Goal: Use online tool/utility: Utilize a website feature to perform a specific function

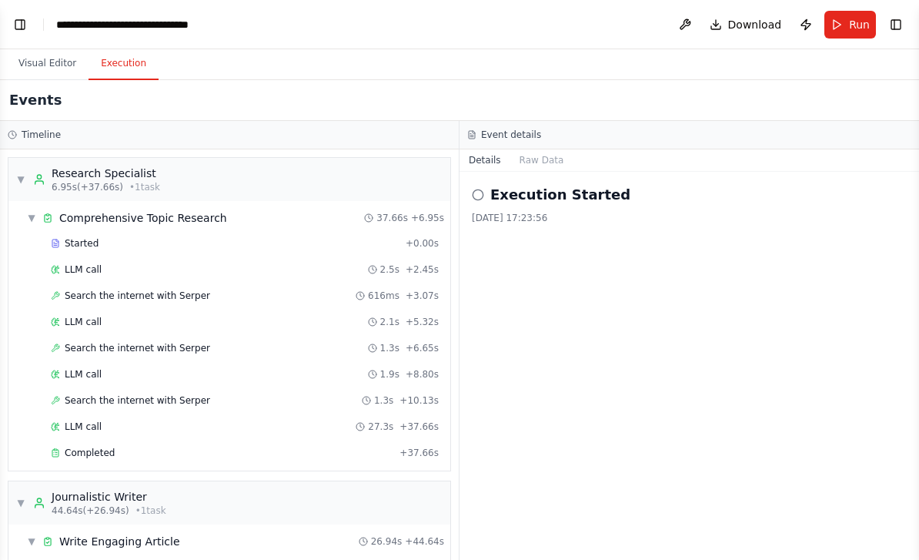
scroll to position [421, 0]
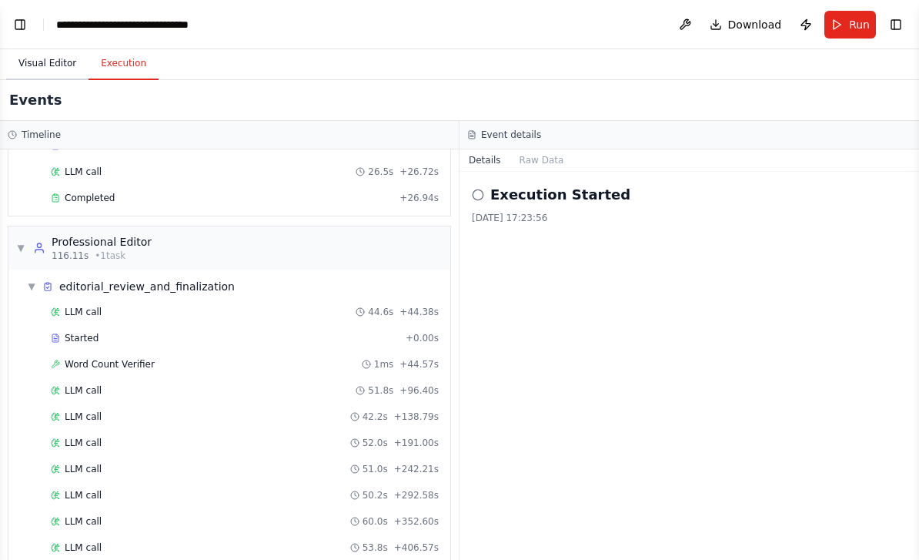
click at [52, 48] on button "Visual Editor" at bounding box center [47, 64] width 82 height 32
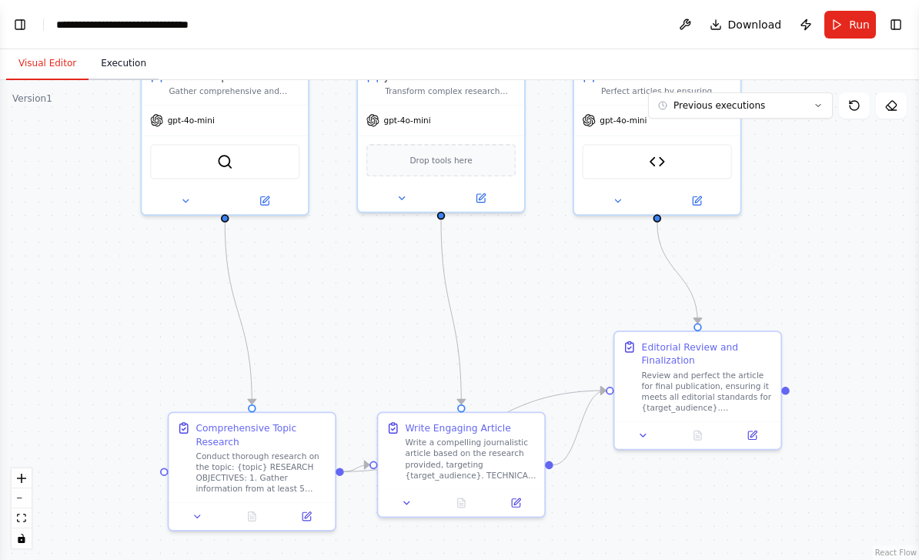
click at [153, 48] on button "Execution" at bounding box center [124, 64] width 70 height 32
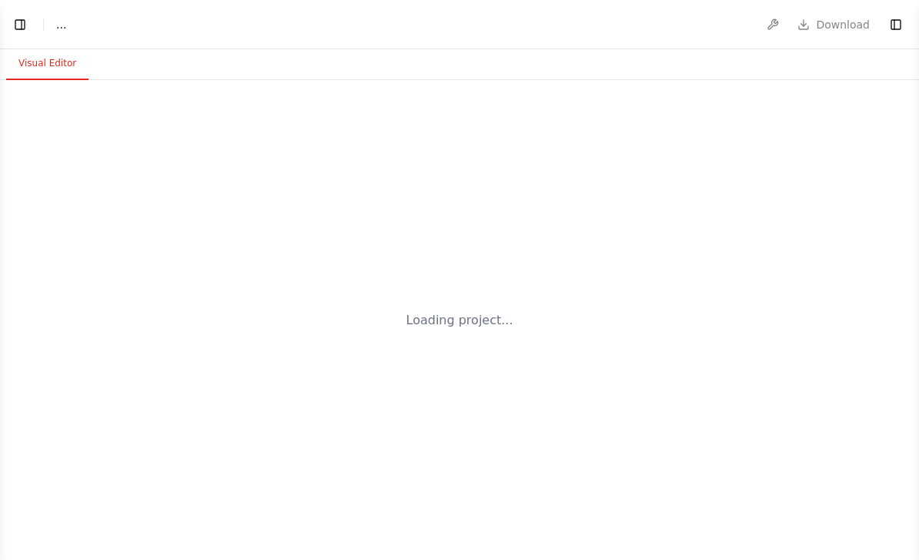
select select "****"
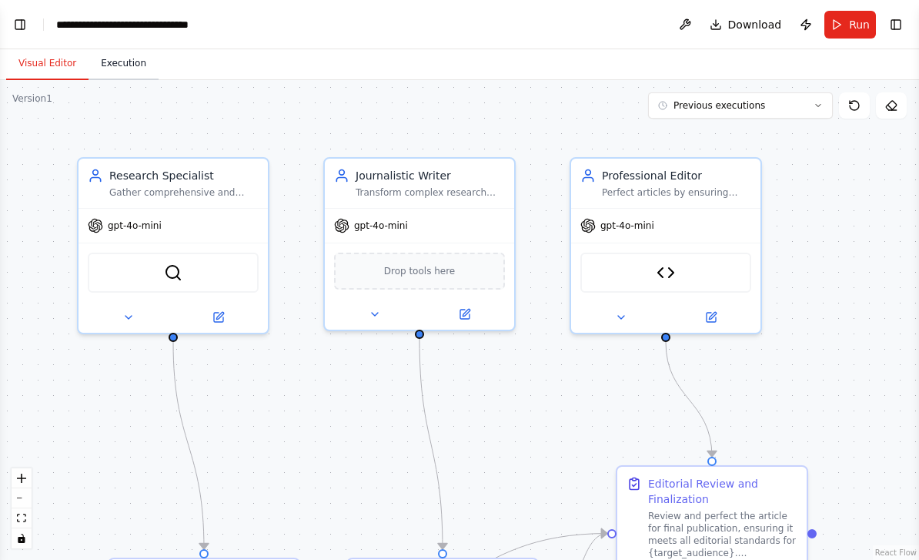
click at [126, 75] on button "Execution" at bounding box center [124, 64] width 70 height 32
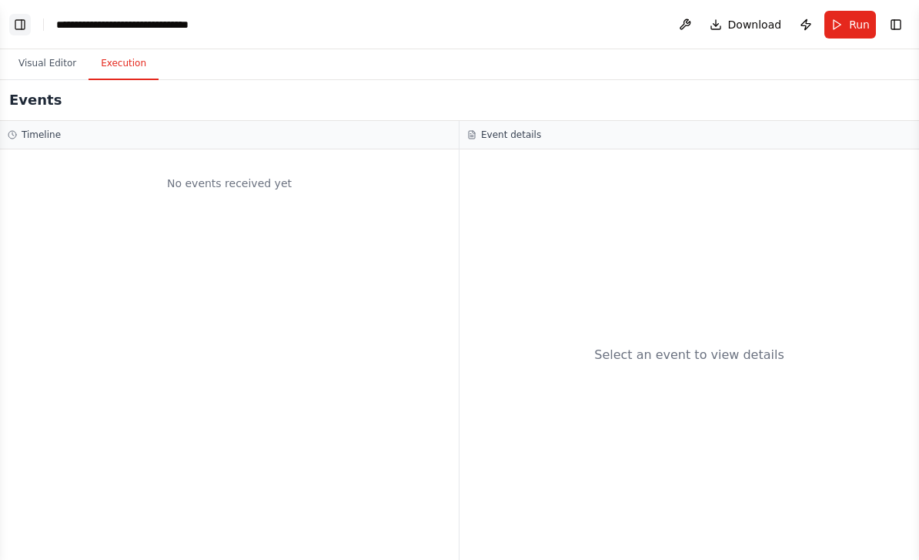
scroll to position [11097, 0]
click at [18, 25] on button "Toggle Left Sidebar" at bounding box center [20, 25] width 22 height 22
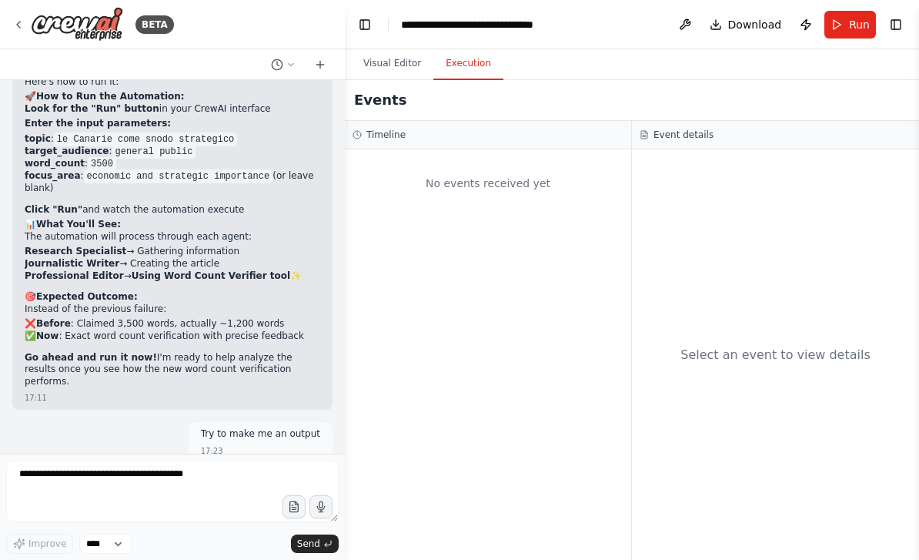
scroll to position [10939, 0]
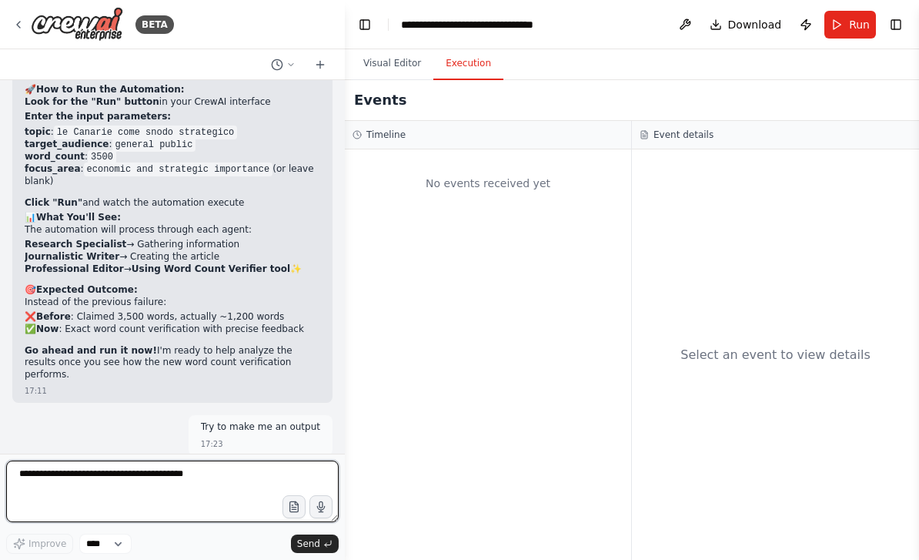
click at [206, 498] on textarea at bounding box center [172, 491] width 333 height 62
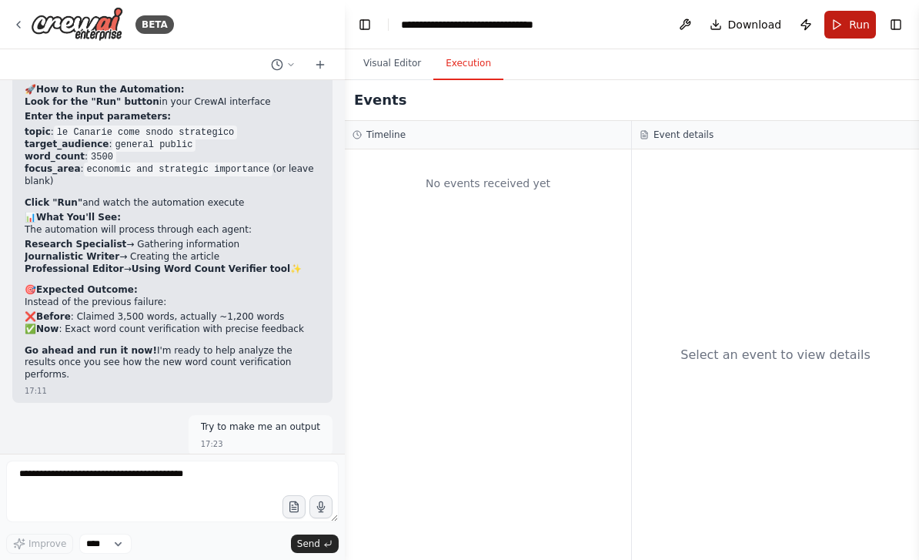
click at [860, 18] on span "Run" at bounding box center [859, 24] width 21 height 15
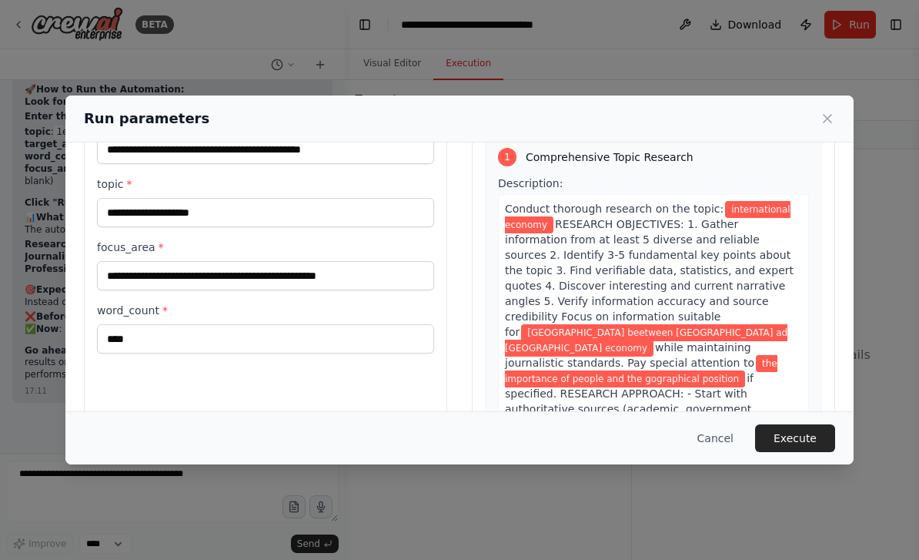
scroll to position [84, 0]
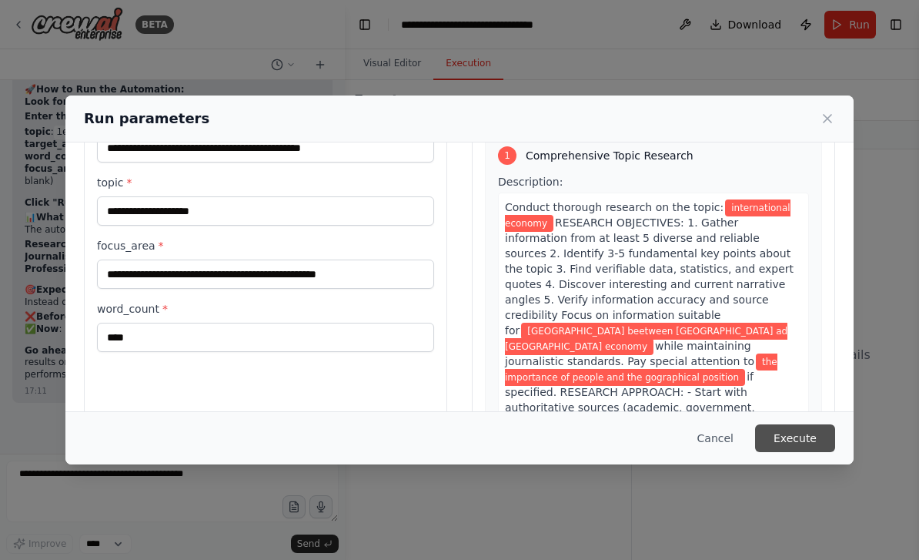
click at [791, 443] on button "Execute" at bounding box center [795, 438] width 80 height 28
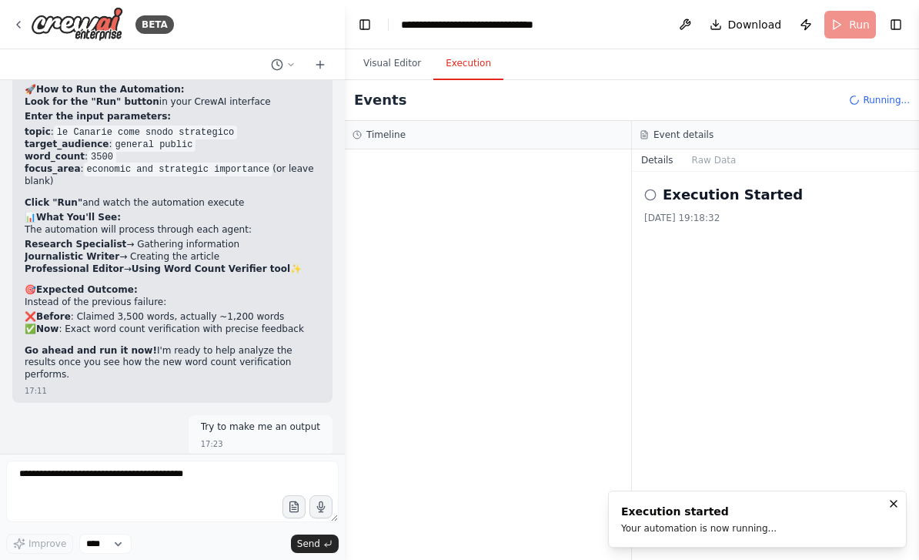
click at [684, 511] on div "Execution started" at bounding box center [699, 510] width 156 height 15
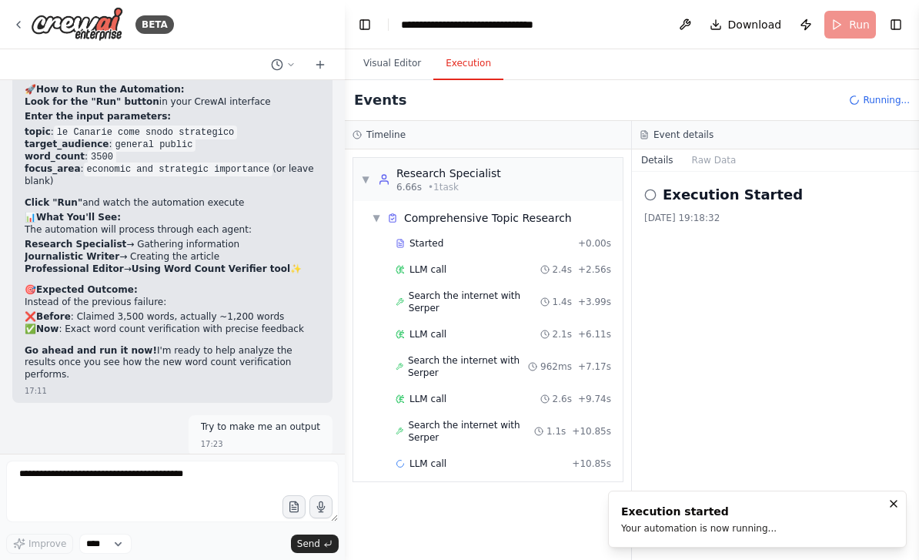
click at [489, 383] on div "Search the internet with Serper 962ms + 7.17s" at bounding box center [503, 366] width 226 height 35
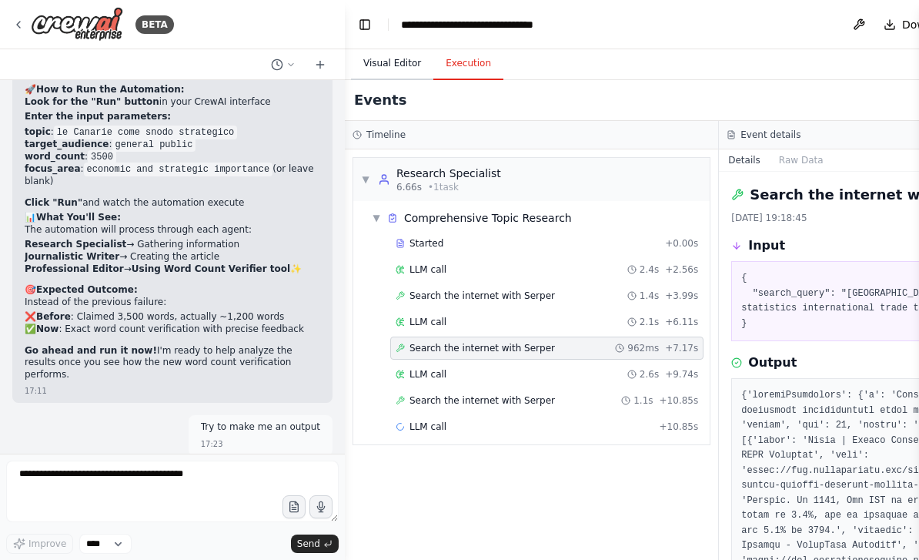
click at [382, 69] on button "Visual Editor" at bounding box center [392, 64] width 82 height 32
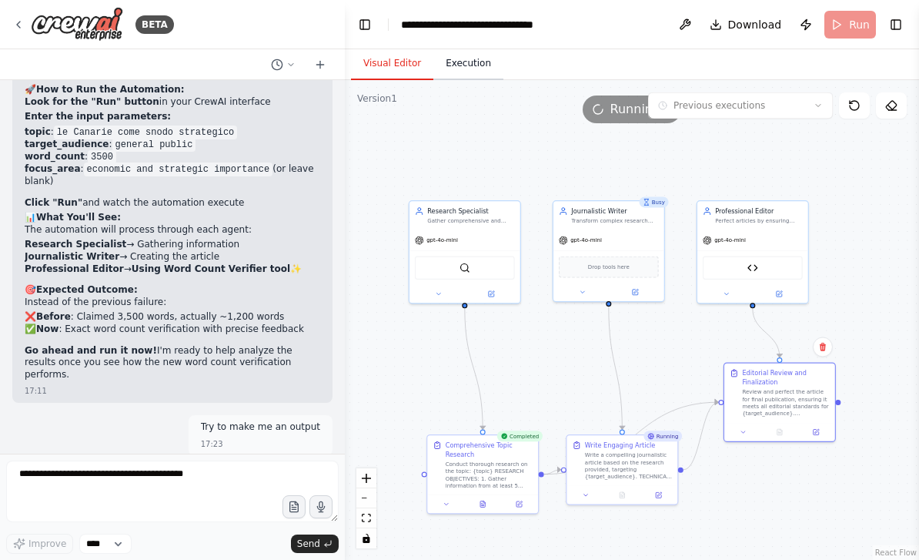
click at [467, 66] on button "Execution" at bounding box center [468, 64] width 70 height 32
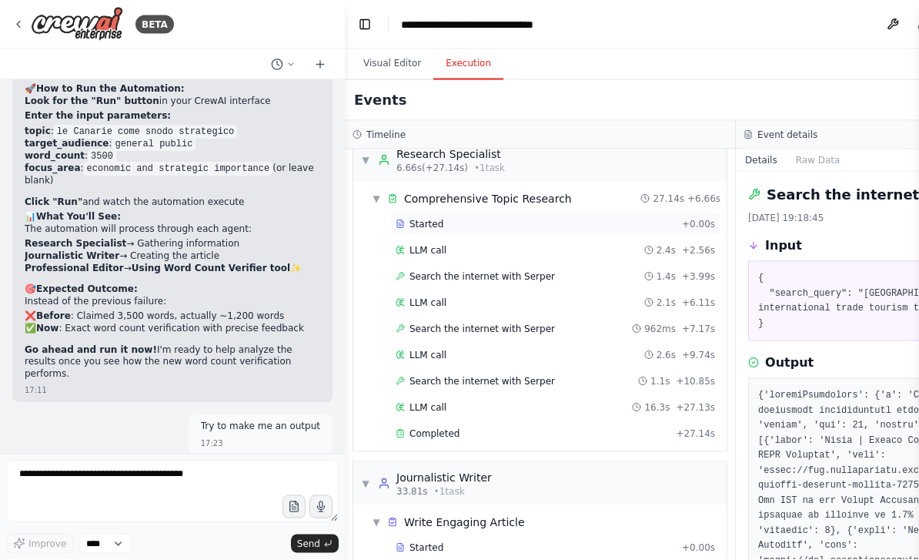
scroll to position [12, 0]
click at [363, 14] on button "Toggle Left Sidebar" at bounding box center [365, 25] width 22 height 22
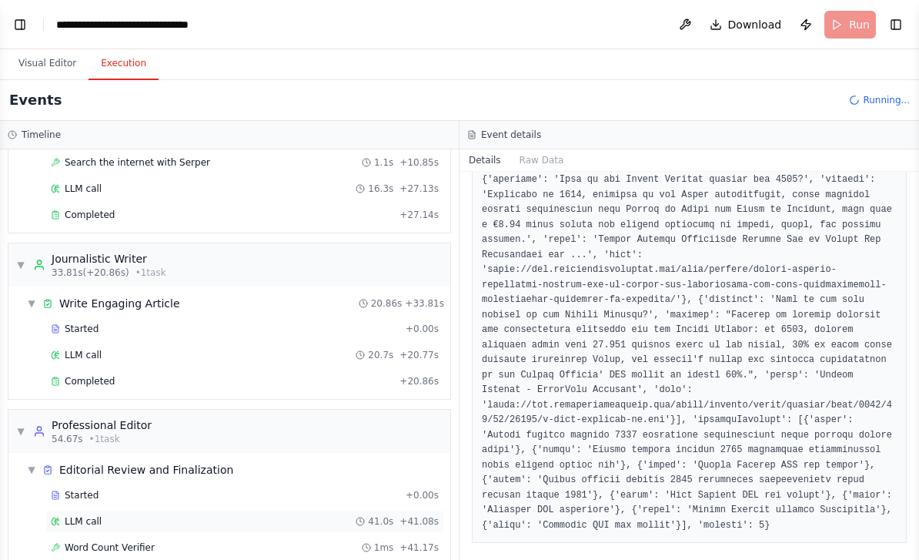
scroll to position [1294, 0]
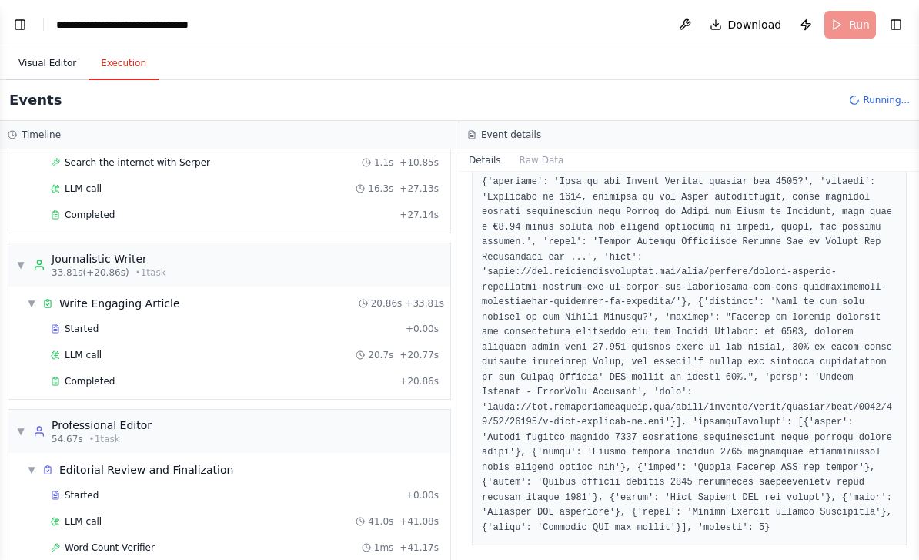
click at [53, 48] on button "Visual Editor" at bounding box center [47, 64] width 82 height 32
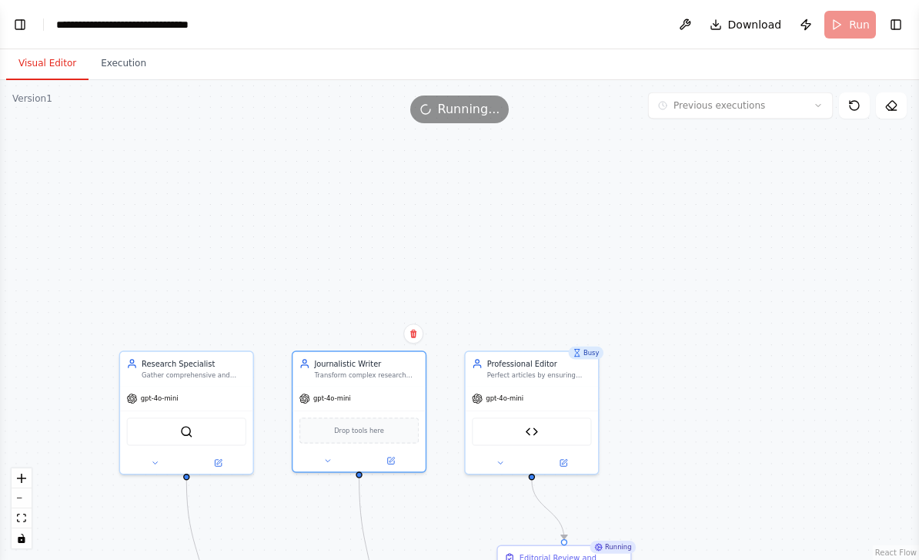
click at [568, 163] on div ".deletable-edge-delete-btn { width: 20px; height: 20px; border: 0px solid #ffff…" at bounding box center [459, 320] width 919 height 480
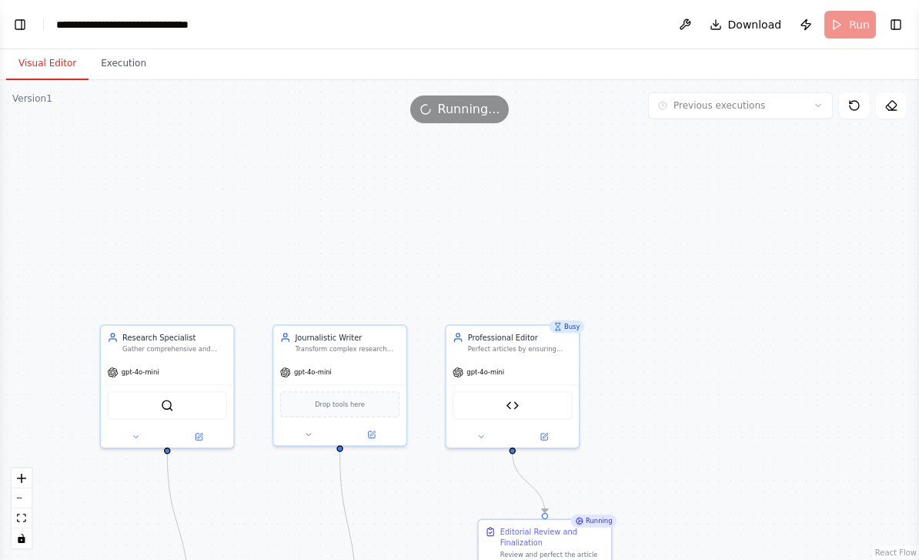
select select "****"
